Goal: Check status: Check status

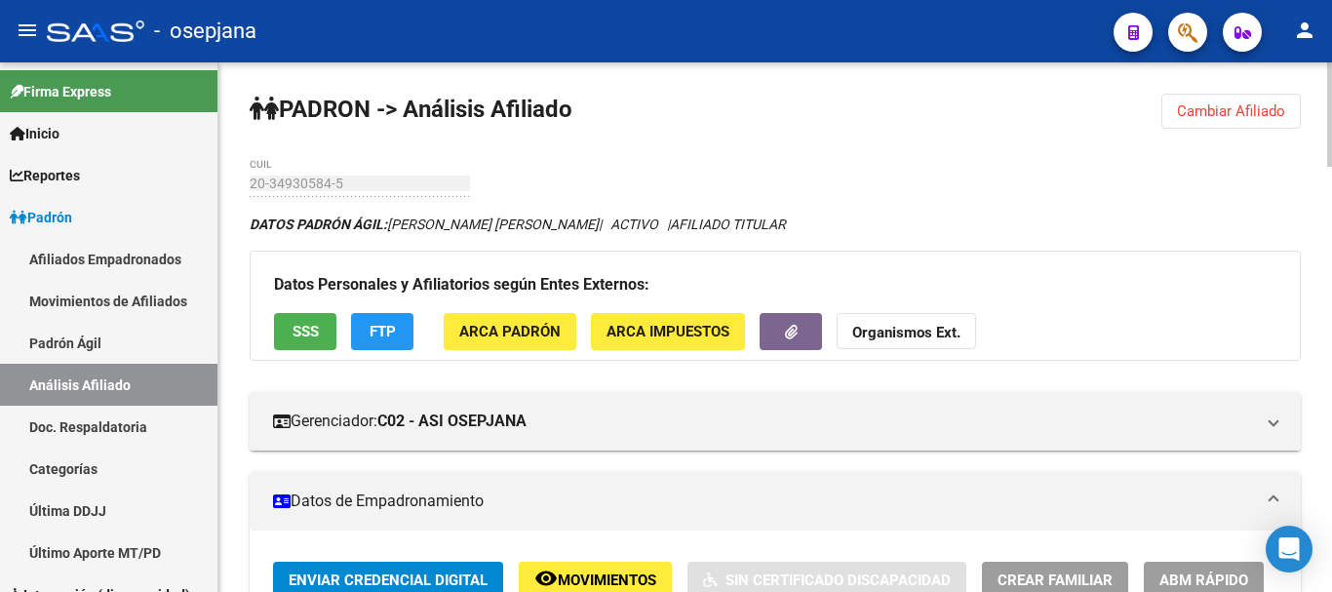
click at [1203, 106] on span "Cambiar Afiliado" at bounding box center [1231, 111] width 108 height 18
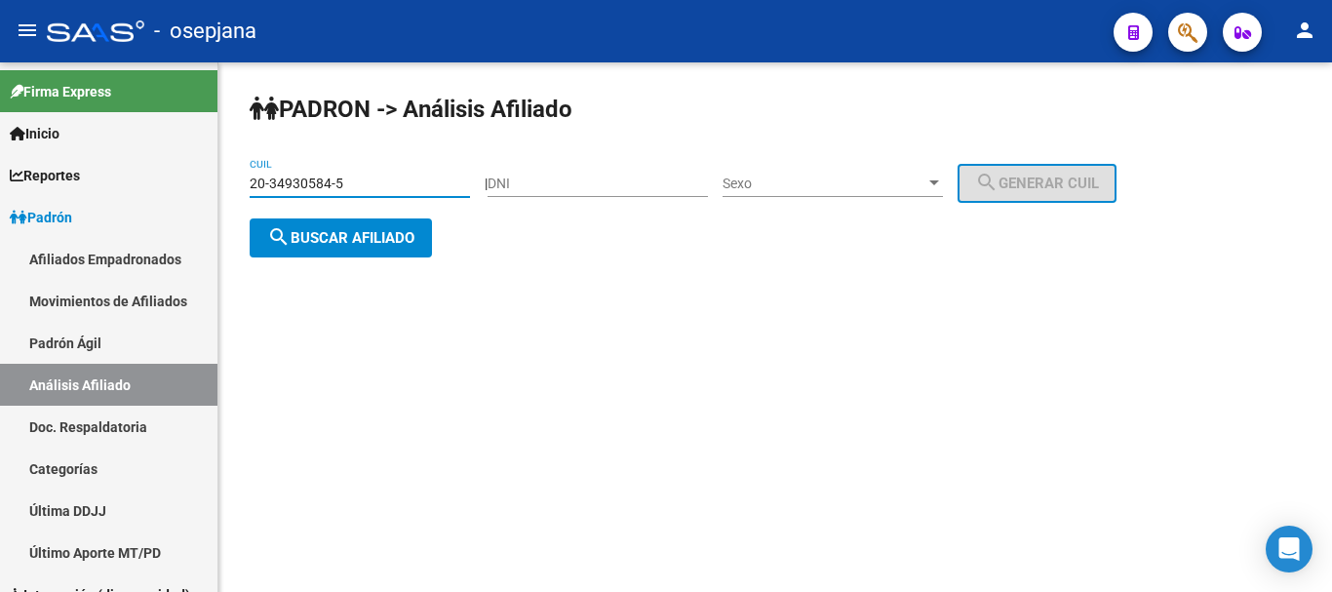
drag, startPoint x: 252, startPoint y: 181, endPoint x: 351, endPoint y: 177, distance: 99.5
click at [351, 177] on input "20-34930584-5" at bounding box center [360, 183] width 220 height 17
paste input "35-428399"
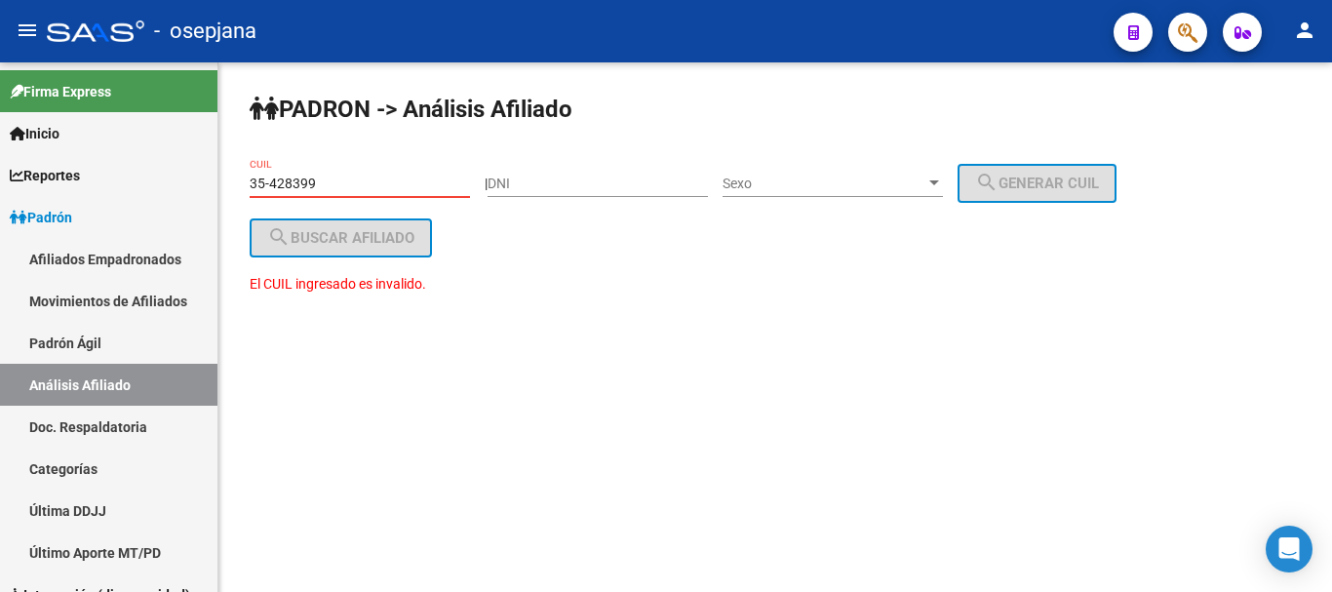
drag, startPoint x: 250, startPoint y: 180, endPoint x: 316, endPoint y: 179, distance: 66.3
click at [316, 179] on input "35-428399" at bounding box center [360, 183] width 220 height 17
paste input "27-35428399-4"
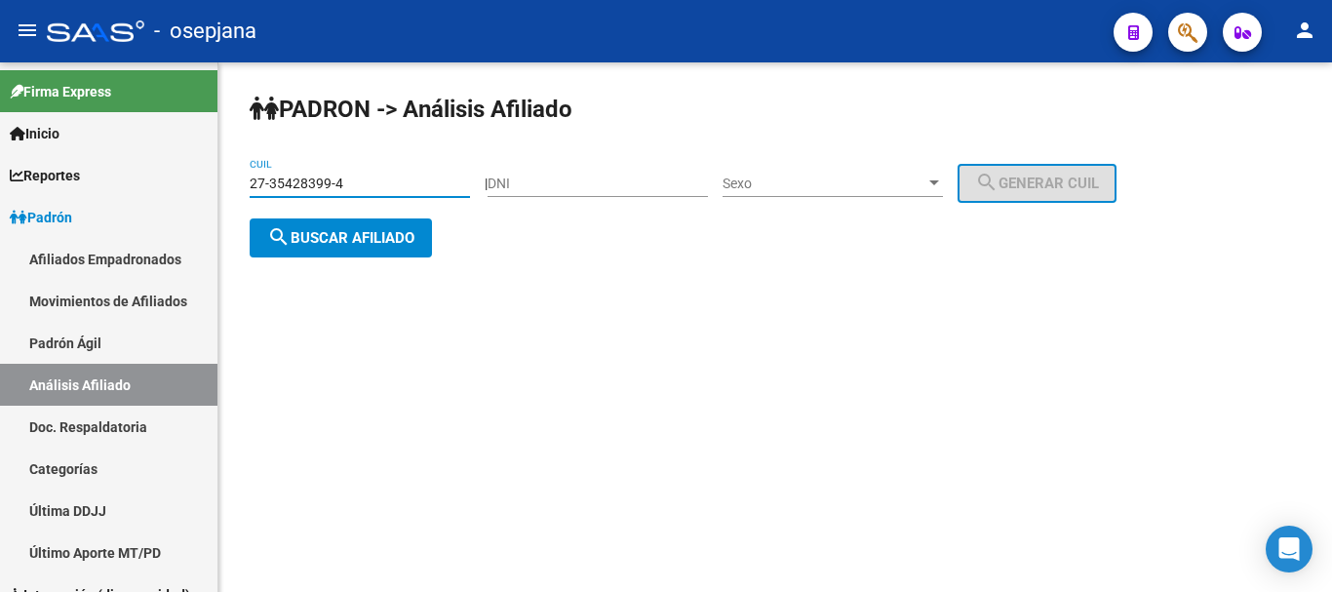
type input "27-35428399-4"
click at [345, 235] on span "search Buscar afiliado" at bounding box center [340, 238] width 147 height 18
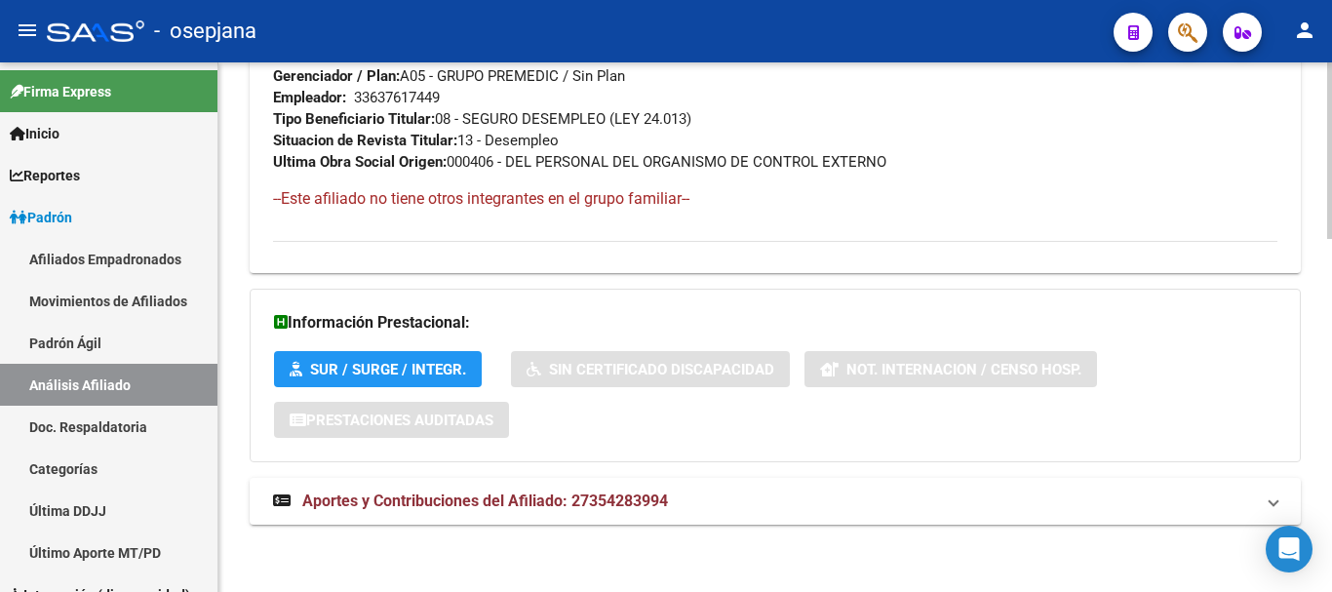
scroll to position [1063, 0]
click at [527, 500] on span "Aportes y Contribuciones del Afiliado: 27354283994" at bounding box center [485, 499] width 366 height 19
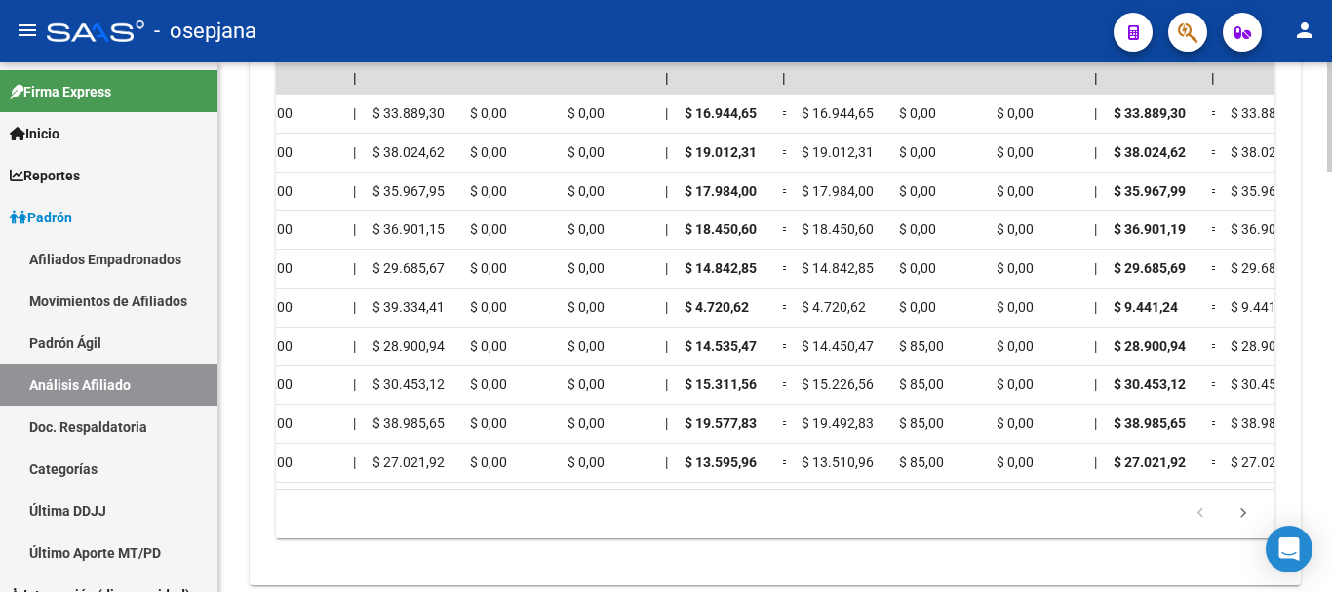
scroll to position [0, 1896]
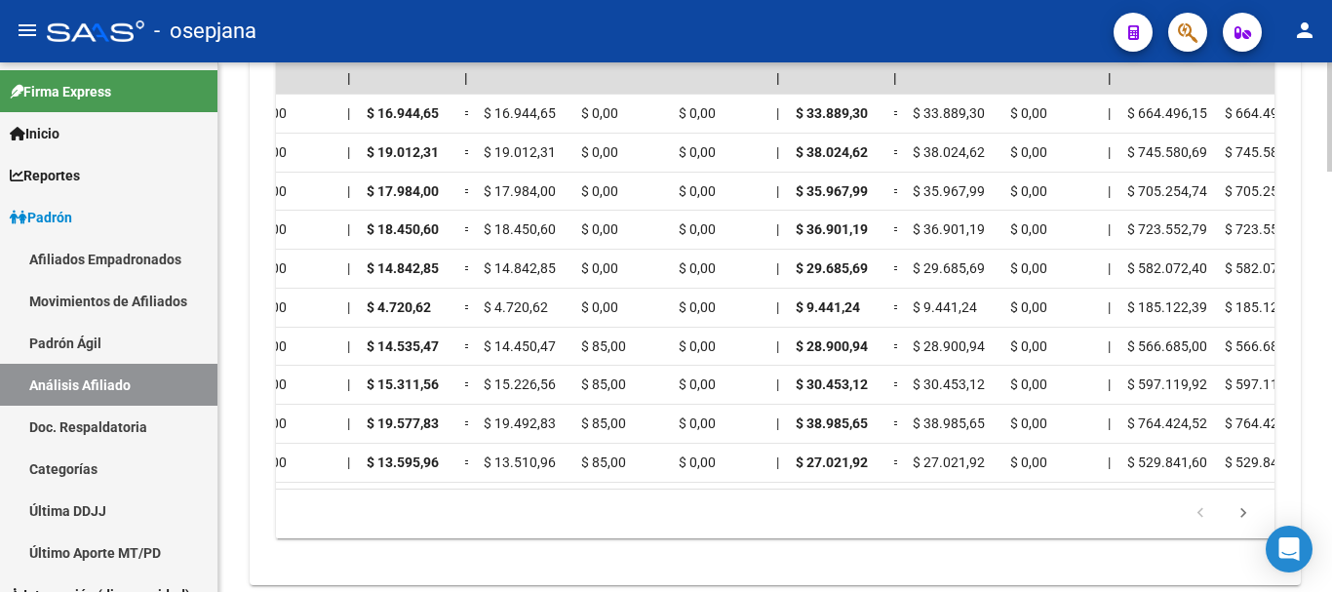
drag, startPoint x: 785, startPoint y: 528, endPoint x: 839, endPoint y: 528, distance: 54.6
click at [839, 528] on datatable-pager "1 2 3 4 5" at bounding box center [775, 513] width 979 height 33
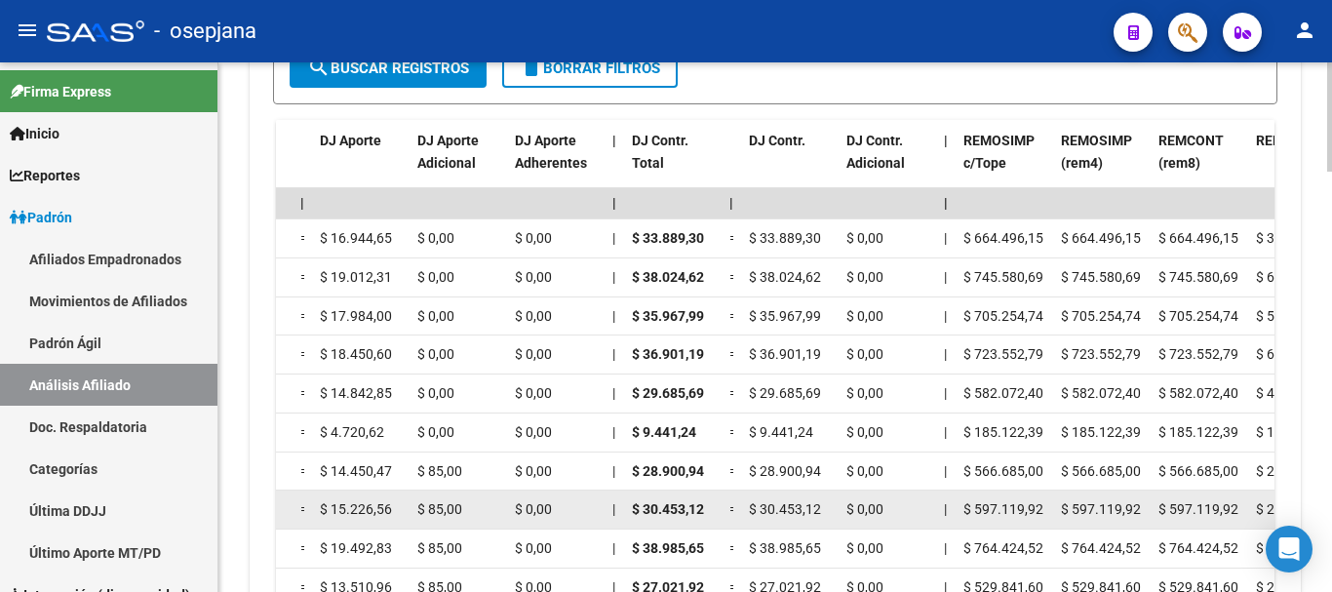
scroll to position [1856, 0]
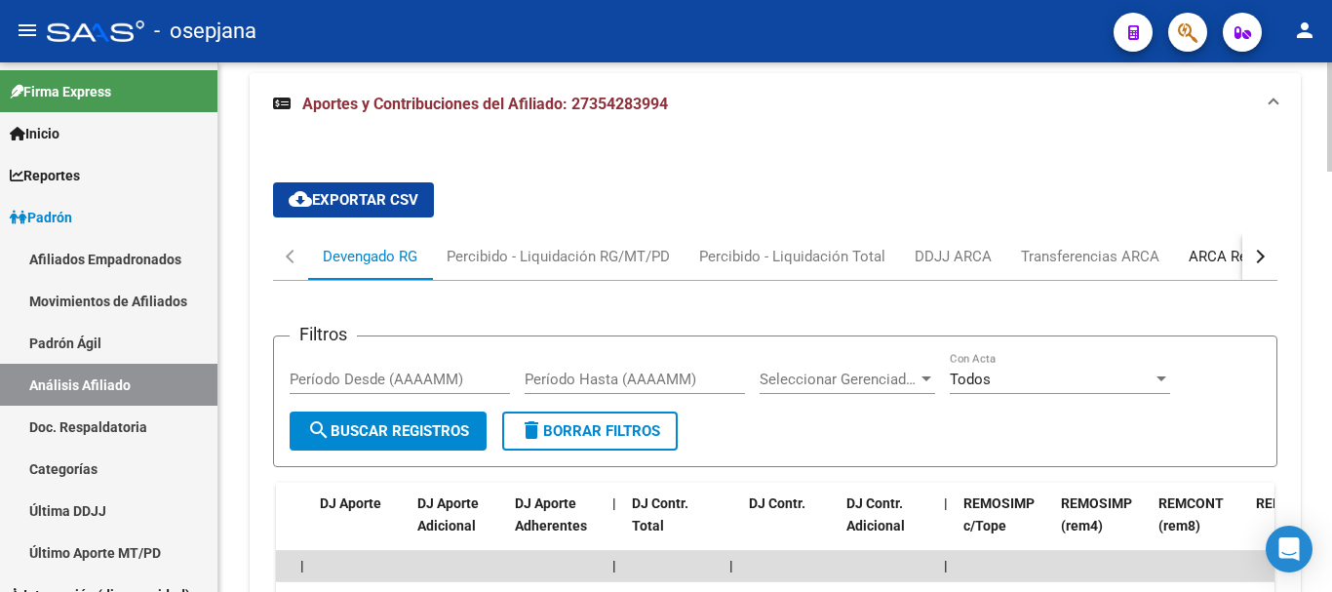
click at [1220, 256] on div "ARCA Relaciones Laborales" at bounding box center [1279, 256] width 182 height 21
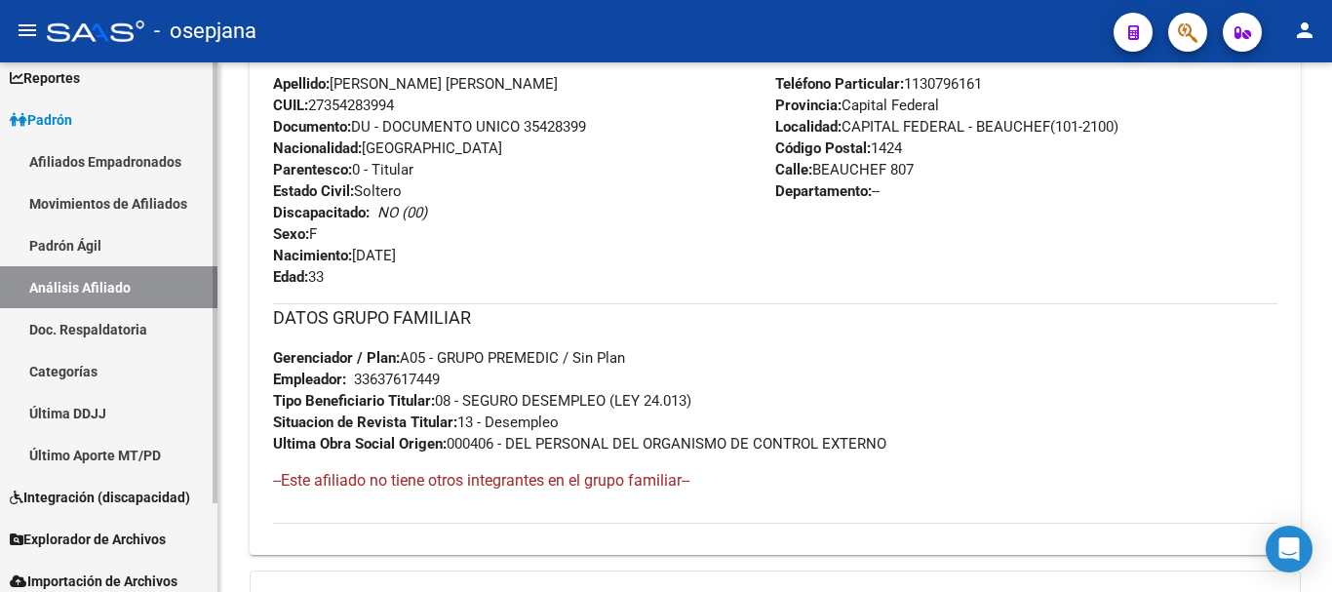
scroll to position [107, 0]
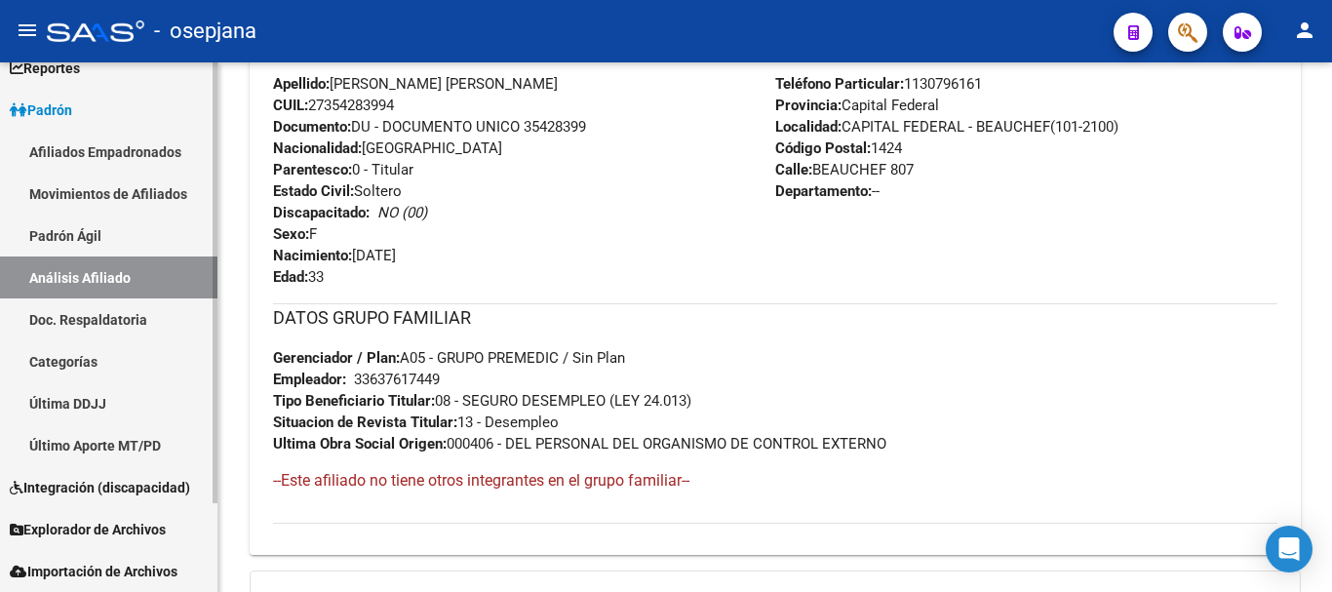
click at [60, 529] on span "Explorador de Archivos" at bounding box center [88, 529] width 156 height 21
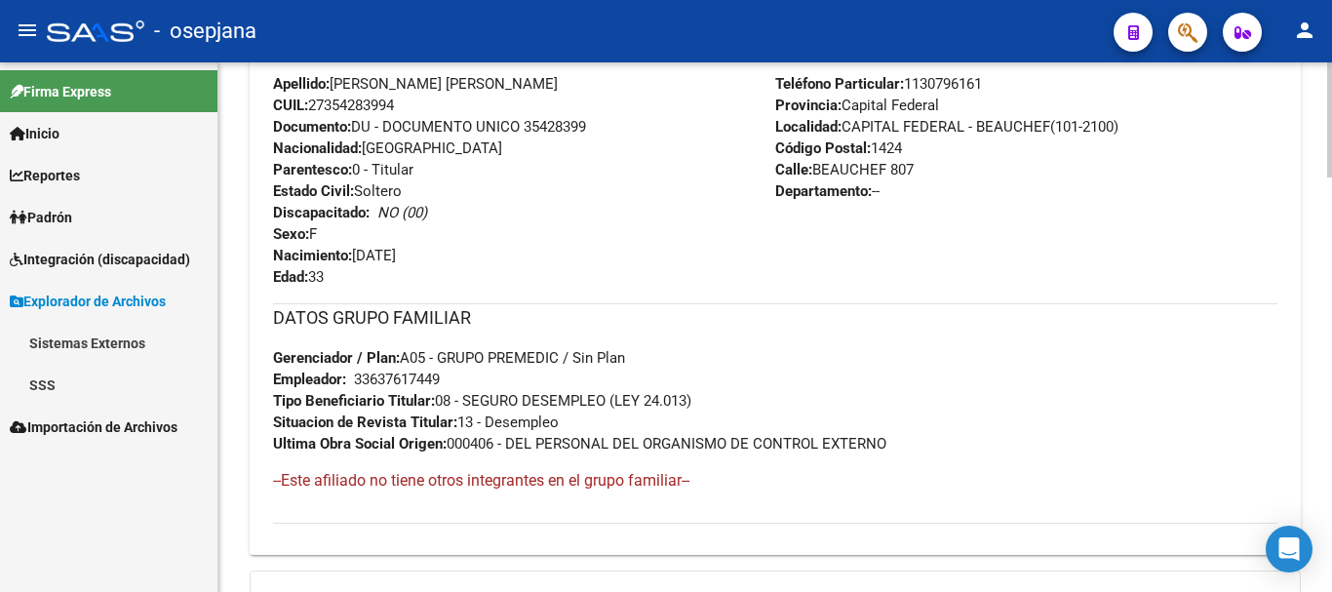
scroll to position [0, 0]
click at [44, 378] on link "SSS" at bounding box center [108, 385] width 217 height 42
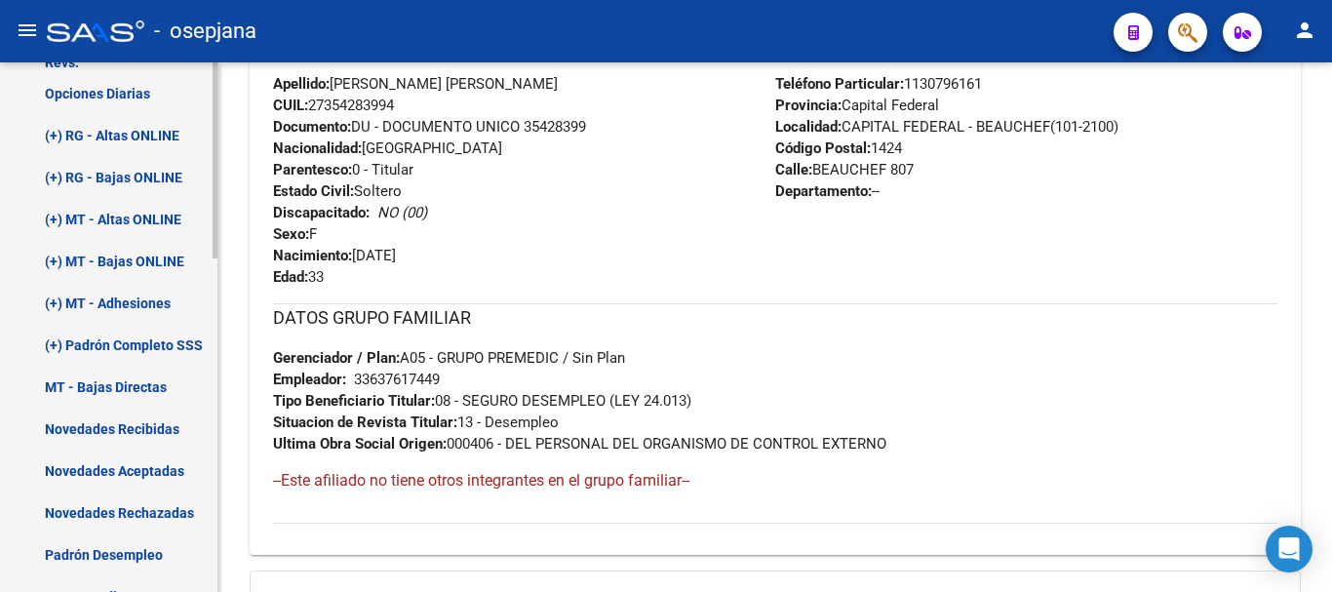
scroll to position [487, 0]
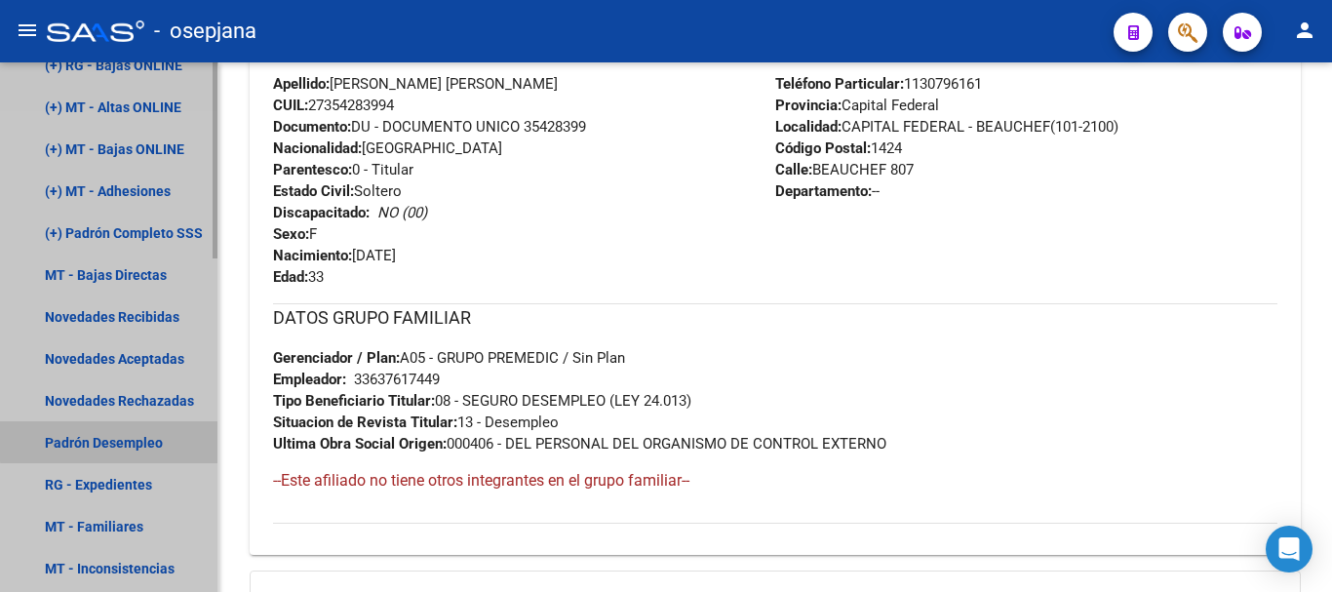
click at [124, 440] on link "Padrón Desempleo" at bounding box center [108, 442] width 217 height 42
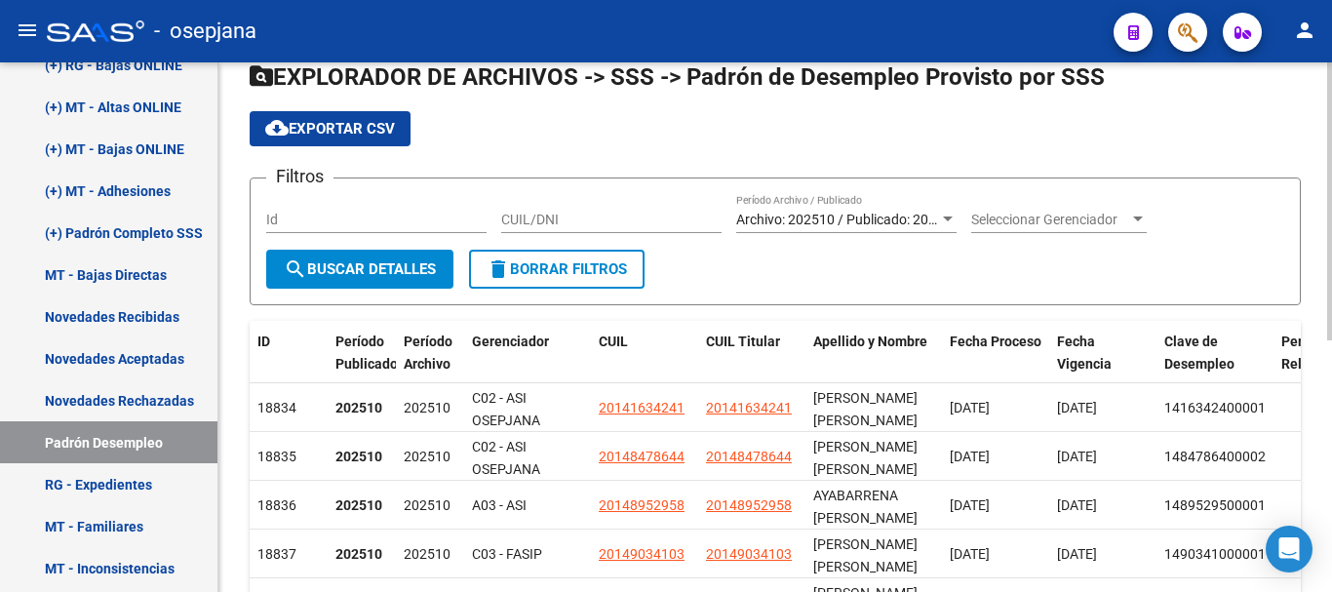
scroll to position [97, 0]
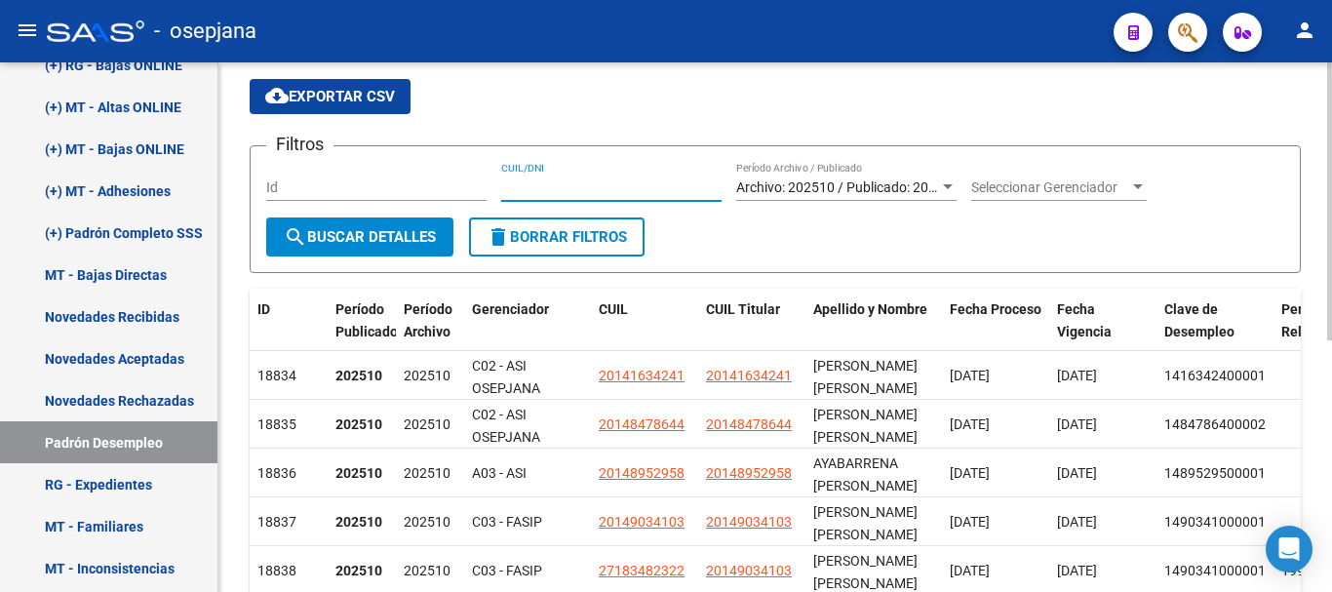
click at [510, 187] on input "CUIL/DNI" at bounding box center [611, 187] width 220 height 17
click at [523, 187] on input "CUIL/DNI" at bounding box center [611, 187] width 220 height 17
click at [585, 186] on input "CUIL/DNI" at bounding box center [611, 187] width 220 height 17
type input "27354283994"
click at [373, 237] on span "search Buscar Detalles" at bounding box center [360, 237] width 152 height 18
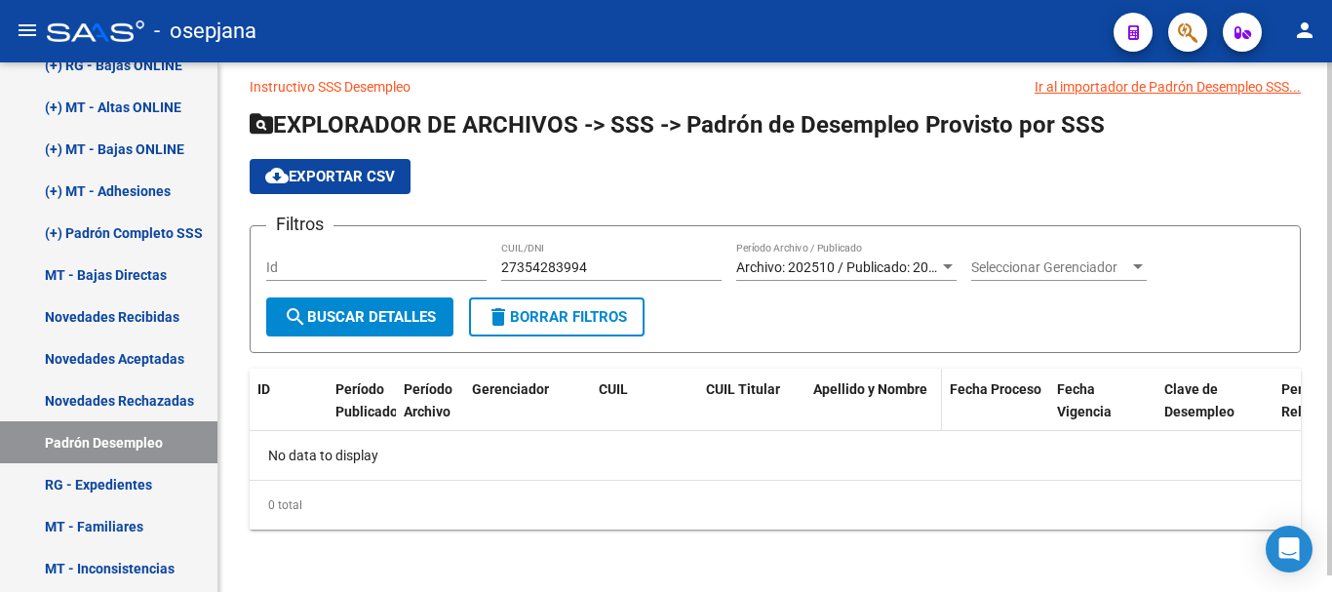
scroll to position [0, 0]
